Goal: Check status: Check status

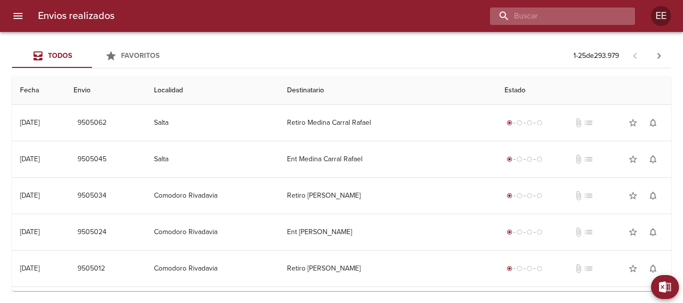
click at [569, 23] on input "buscar" at bounding box center [554, 15] width 128 height 17
type input "[PERSON_NAME]"
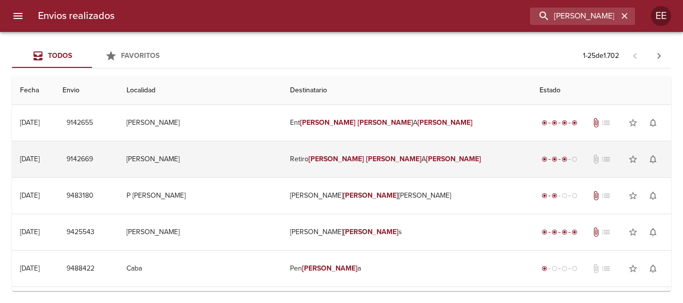
click at [282, 163] on td "[PERSON_NAME]" at bounding box center [199, 159] width 163 height 36
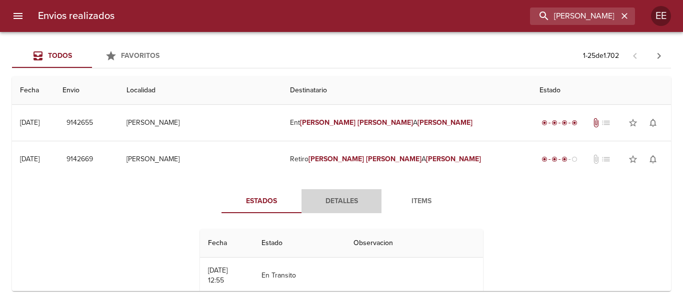
click at [344, 192] on button "Detalles" at bounding box center [341, 201] width 80 height 24
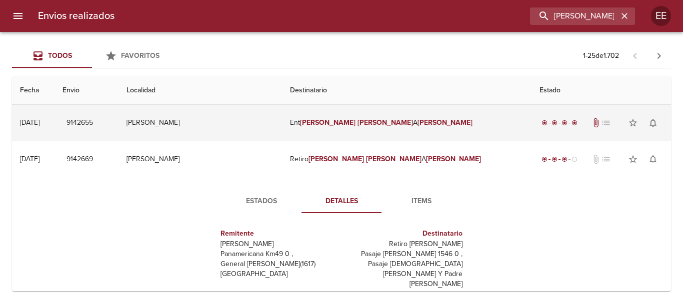
click at [464, 128] on td "Ent [PERSON_NAME] [PERSON_NAME]" at bounding box center [406, 123] width 249 height 36
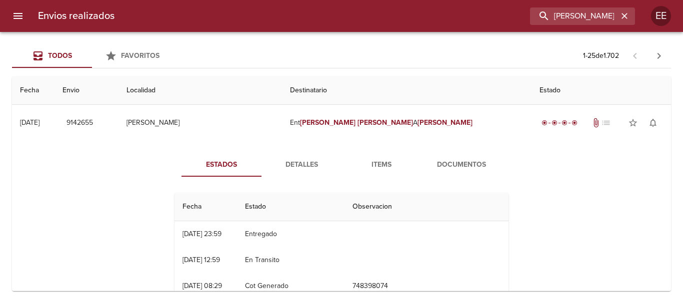
click at [485, 167] on span "Documentos" at bounding box center [461, 165] width 68 height 12
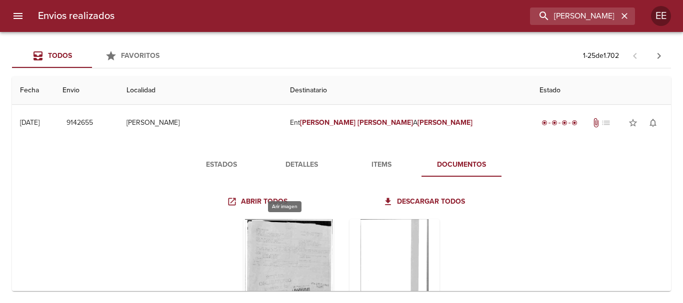
click at [298, 259] on div "Tabla de envíos del cliente" at bounding box center [288, 281] width 90 height 125
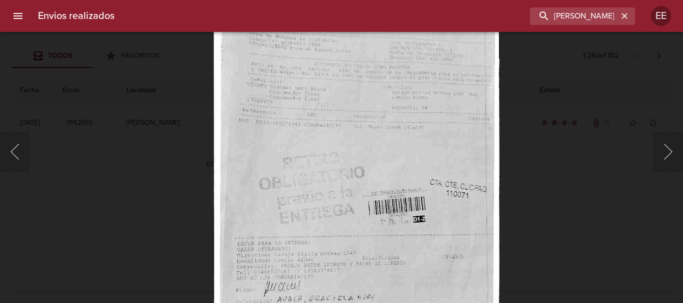
click at [355, 0] on html "Envios realizados [PERSON_NAME] EE Todos Favoritos 1 - 25 de 1.702 Fecha Envio …" at bounding box center [341, 0] width 683 height 0
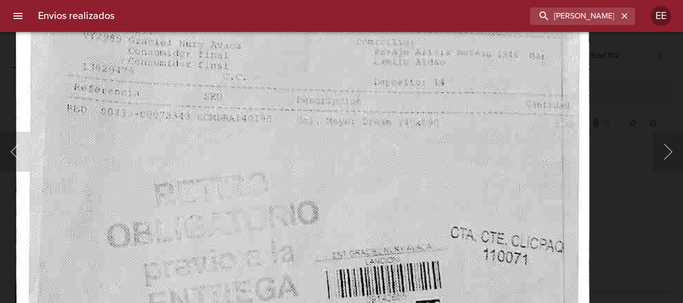
click at [370, 249] on img "Lightbox" at bounding box center [302, 221] width 574 height 821
click at [629, 275] on div "Lightbox" at bounding box center [341, 151] width 683 height 303
